Goal: Information Seeking & Learning: Learn about a topic

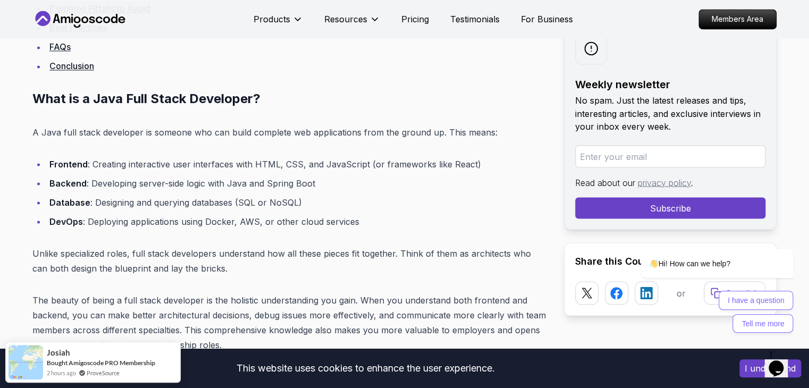
scroll to position [1010, 0]
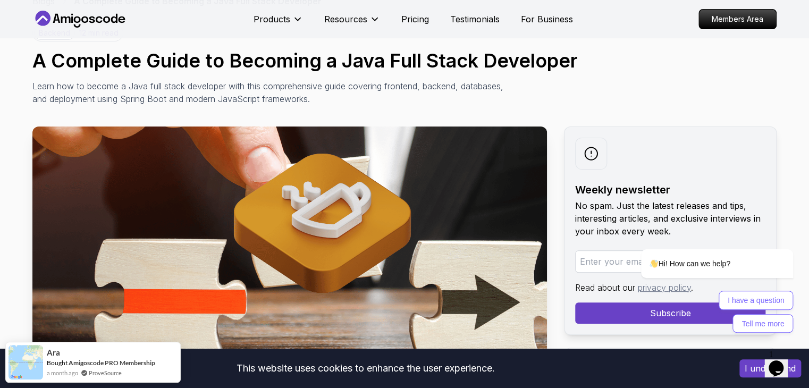
scroll to position [0, 0]
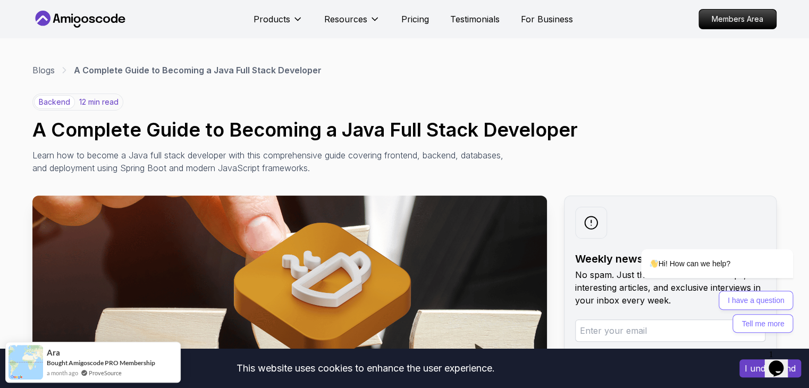
click at [529, 130] on h1 "A Complete Guide to Becoming a Java Full Stack Developer" at bounding box center [404, 129] width 744 height 21
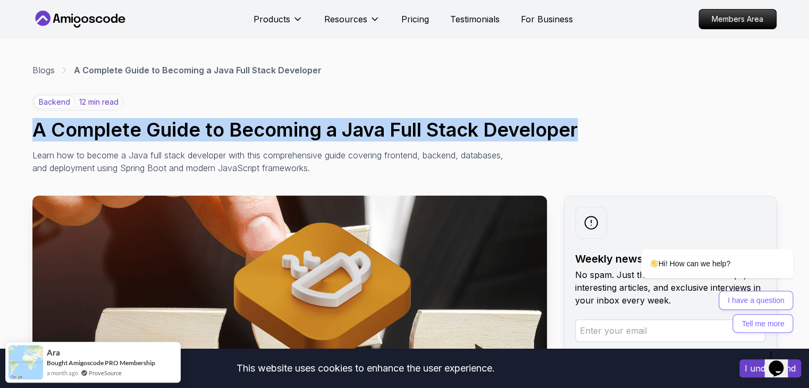
drag, startPoint x: 554, startPoint y: 130, endPoint x: 0, endPoint y: 122, distance: 554.4
copy h1 "A Complete Guide to Becoming a Java Full Stack Developer"
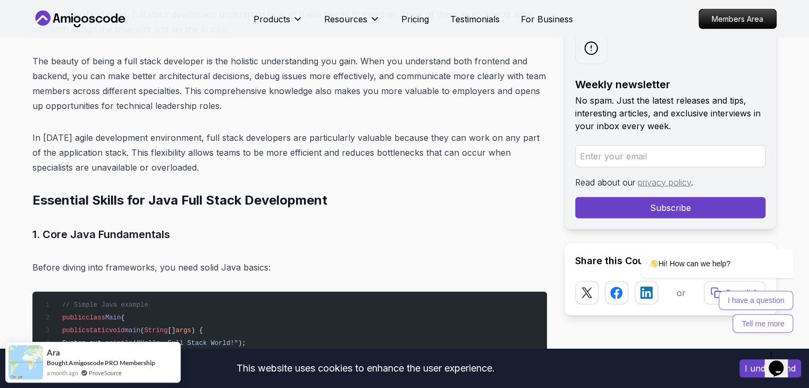
scroll to position [1145, 0]
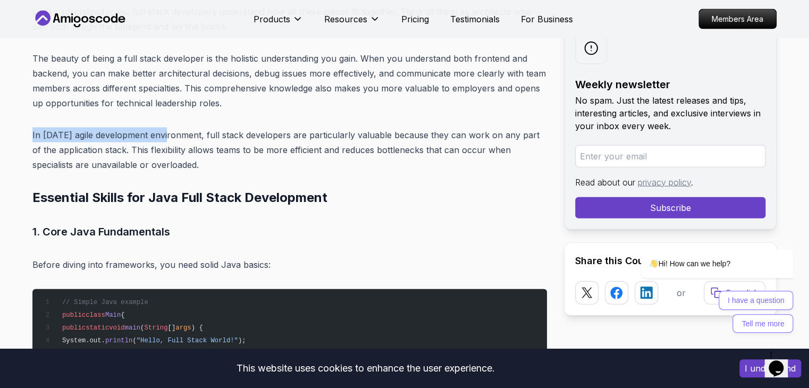
drag, startPoint x: 4, startPoint y: 179, endPoint x: 134, endPoint y: 181, distance: 130.2
click at [134, 172] on p "In [DATE] agile development environment, full stack developers are particularly…" at bounding box center [289, 150] width 515 height 45
click at [52, 96] on p "The beauty of being a full stack developer is the holistic understanding you ga…" at bounding box center [289, 81] width 515 height 60
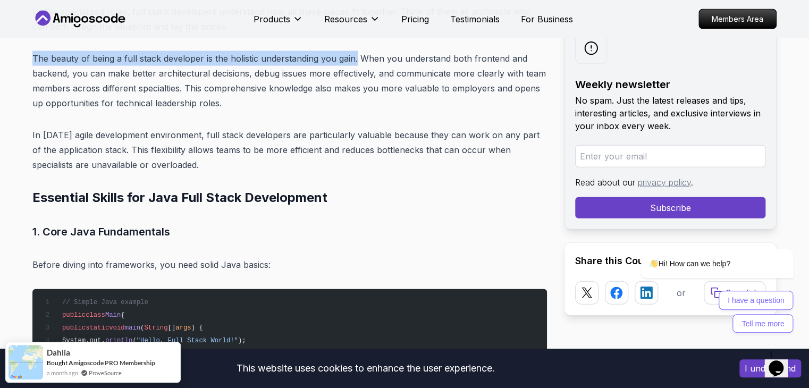
drag, startPoint x: 19, startPoint y: 88, endPoint x: 327, endPoint y: 83, distance: 308.9
copy p "The beauty of being a full stack developer is the holistic understanding you ga…"
